Goal: Feedback & Contribution: Leave review/rating

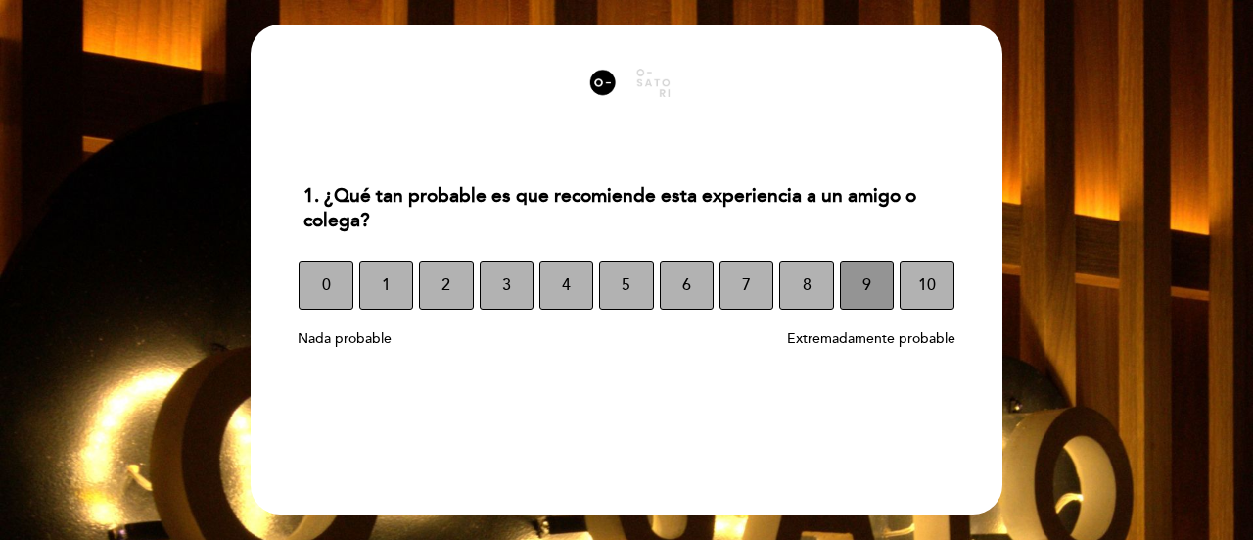
click at [862, 282] on button "9" at bounding box center [867, 284] width 54 height 49
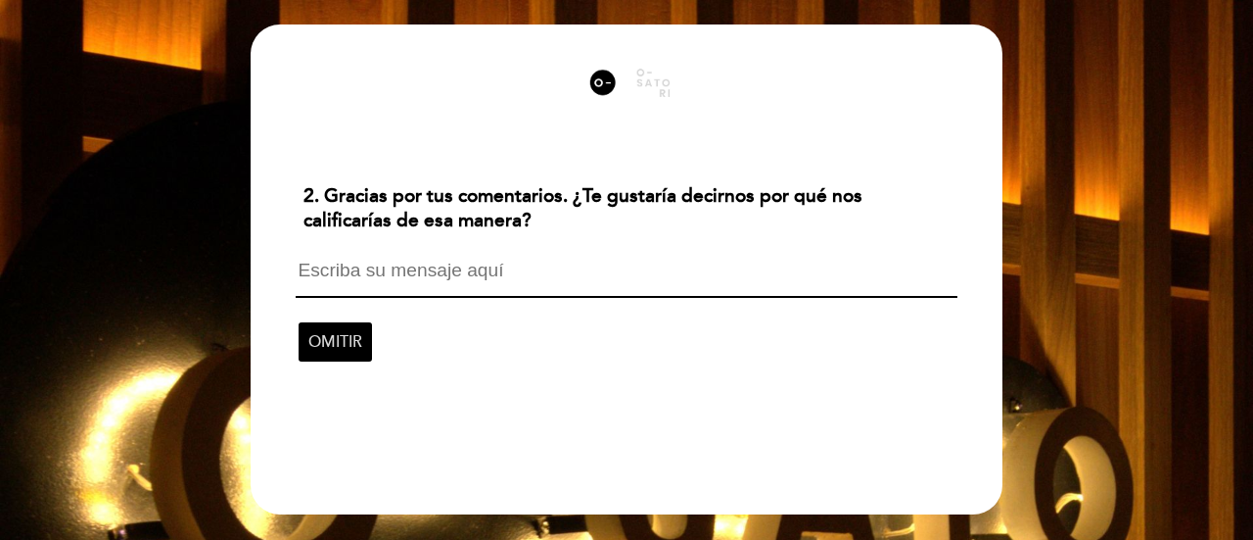
click at [354, 332] on span "OMITIR" at bounding box center [335, 341] width 54 height 55
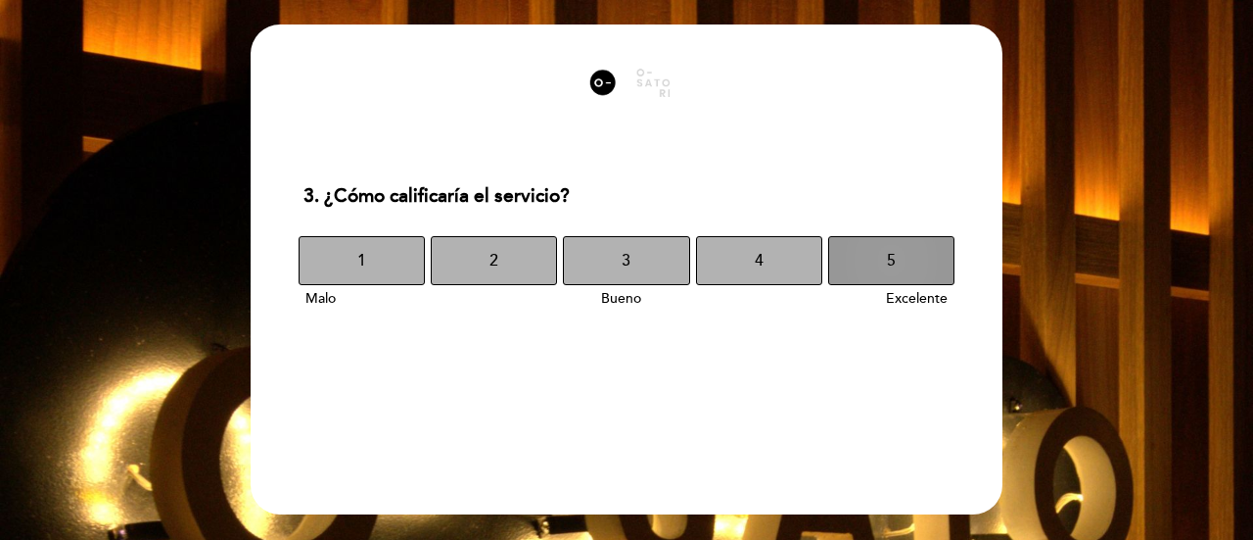
click at [882, 257] on button "5" at bounding box center [891, 260] width 126 height 49
click at [893, 250] on span "5" at bounding box center [891, 260] width 9 height 55
click at [897, 251] on button "5" at bounding box center [891, 260] width 126 height 49
click at [897, 252] on button "5" at bounding box center [891, 260] width 126 height 49
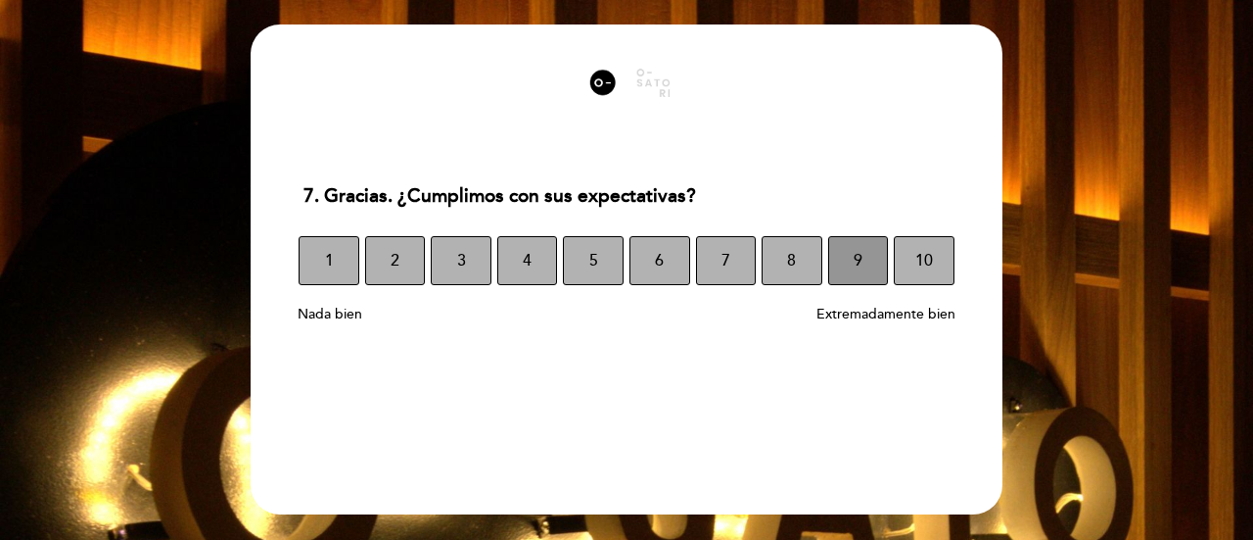
click at [862, 265] on span "9" at bounding box center [858, 260] width 9 height 55
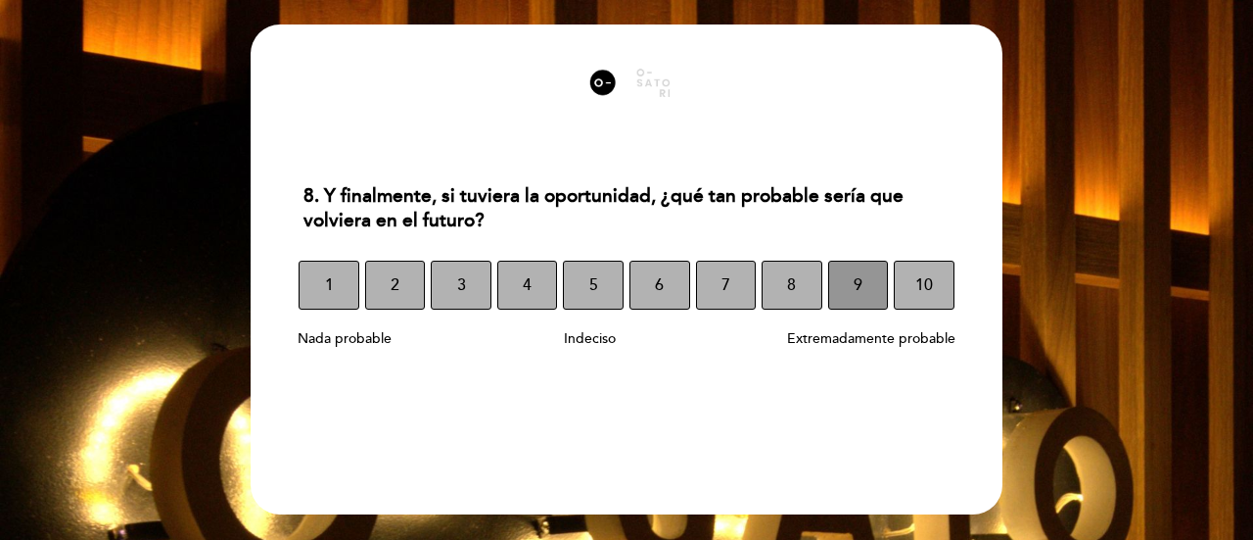
click at [858, 279] on span "9" at bounding box center [858, 285] width 9 height 55
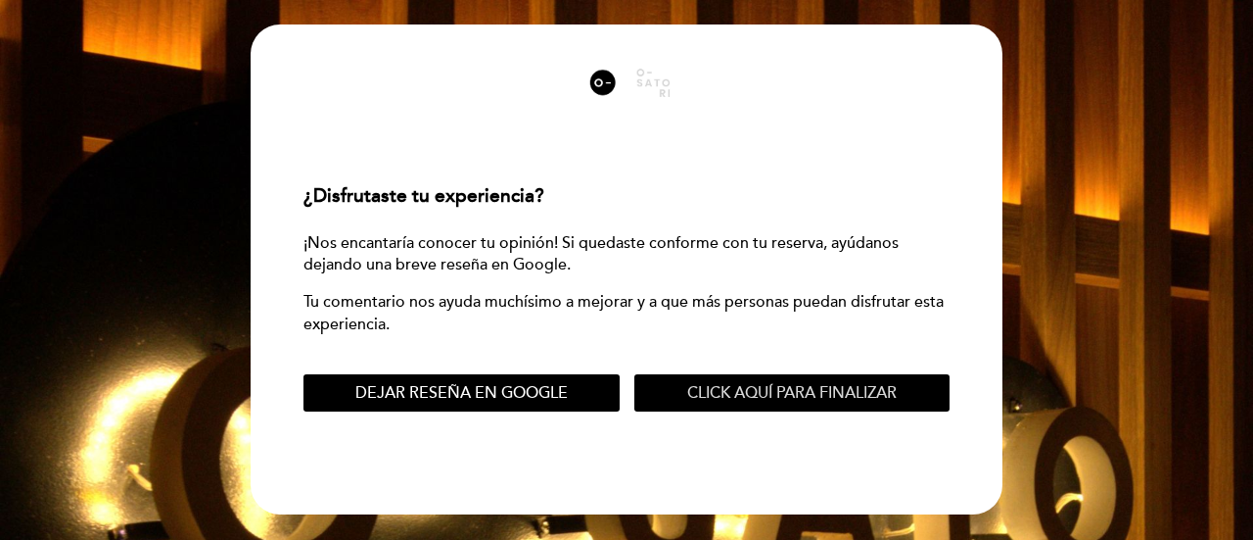
click at [822, 387] on span "Click aquí para finalizar" at bounding box center [792, 393] width 210 height 20
